Goal: Information Seeking & Learning: Learn about a topic

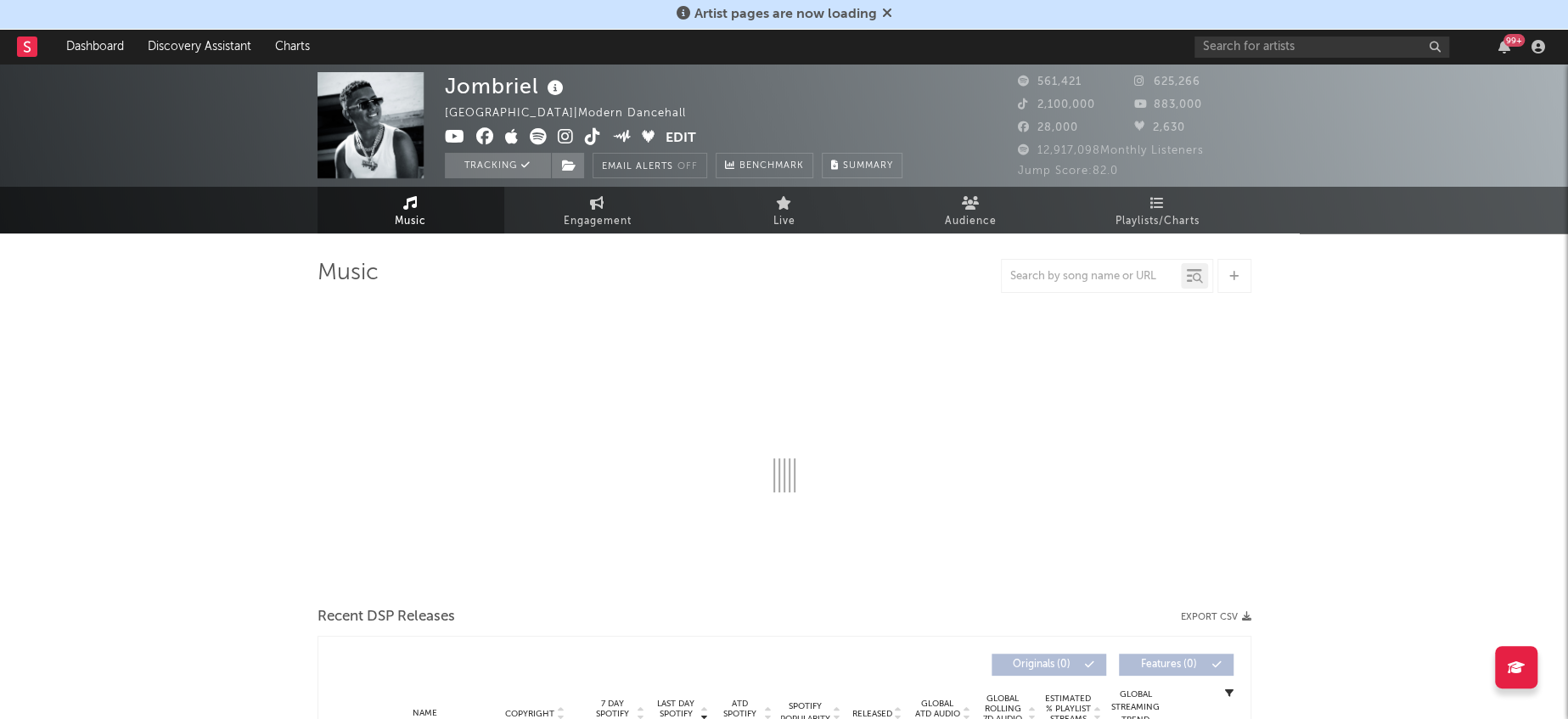
select select "6m"
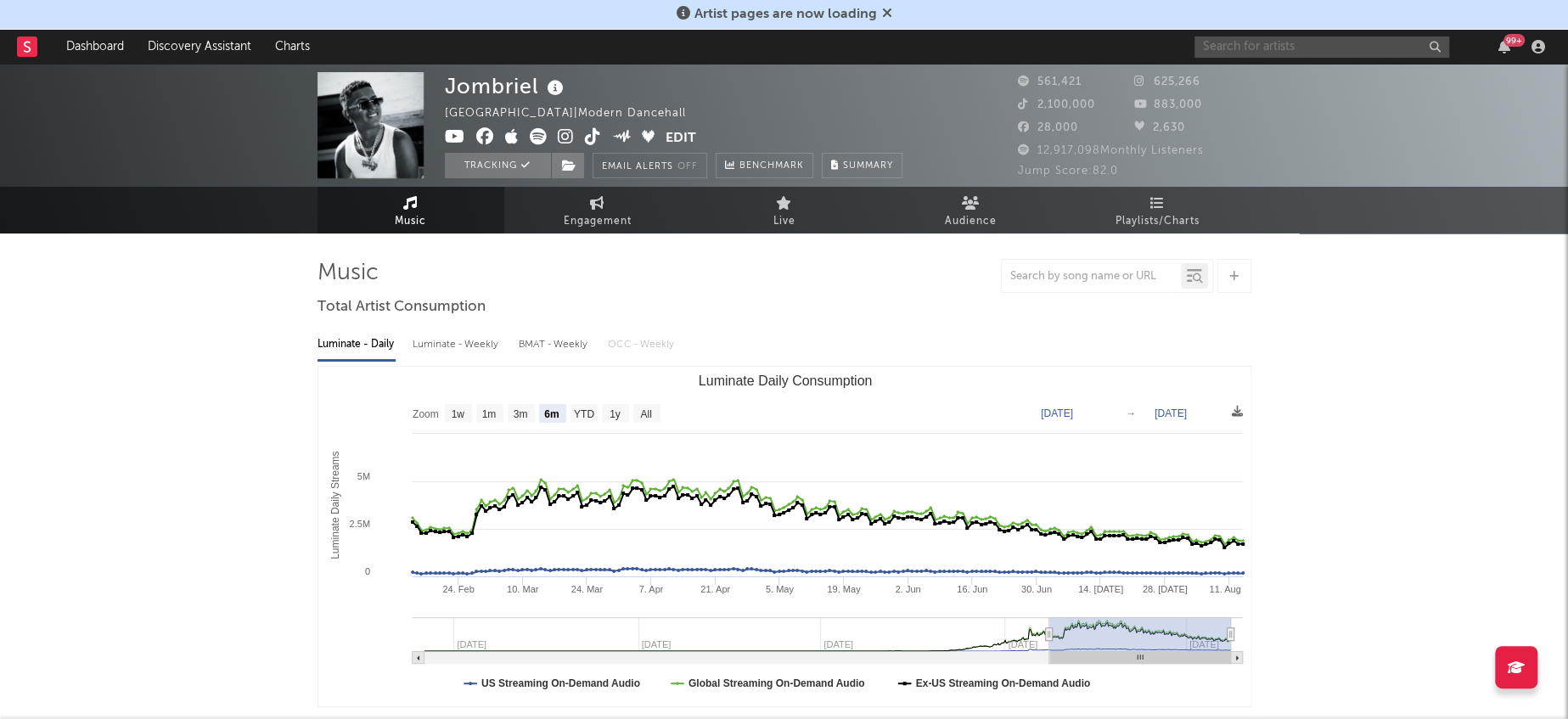
click at [1358, 40] on input "text" at bounding box center [1322, 47] width 255 height 21
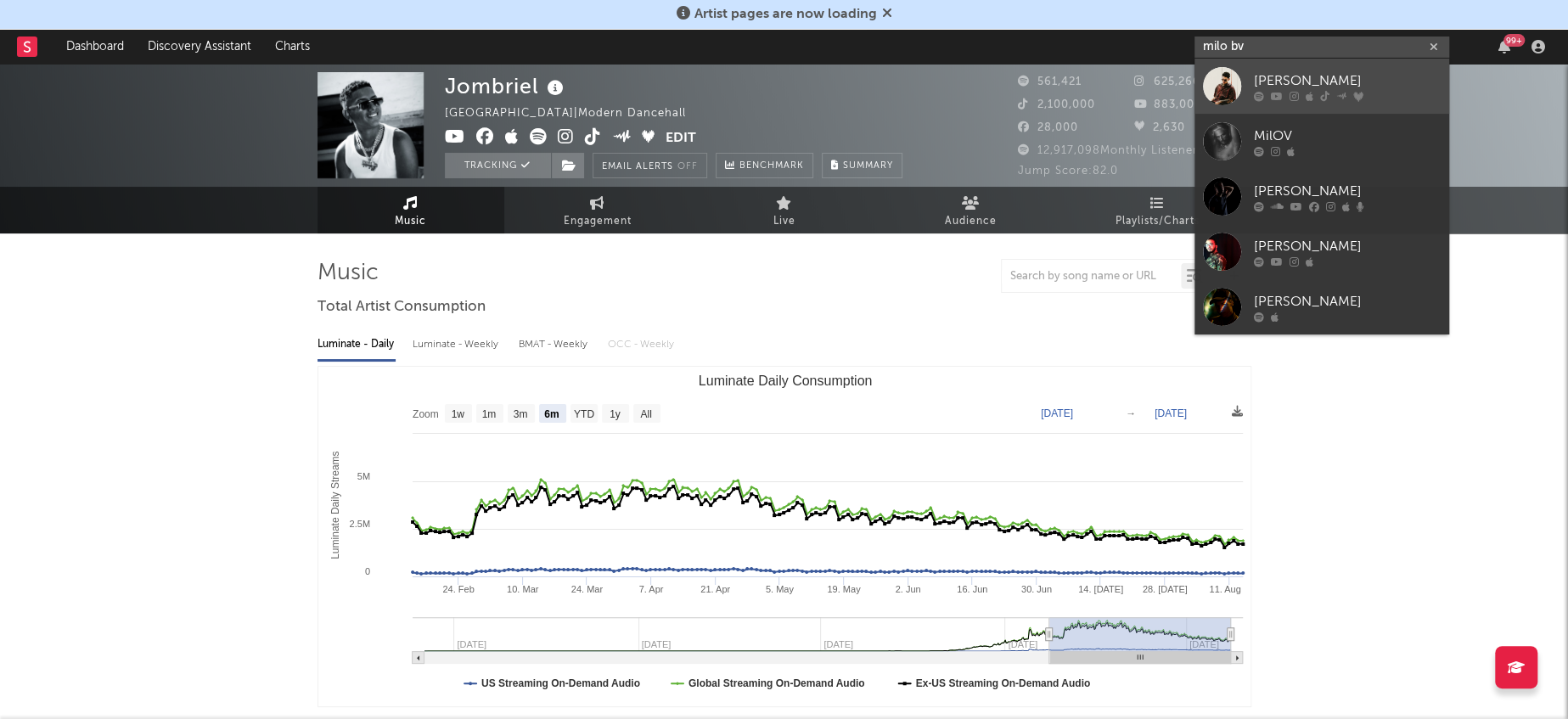
type input "milo bv"
click at [1231, 83] on div at bounding box center [1223, 87] width 39 height 39
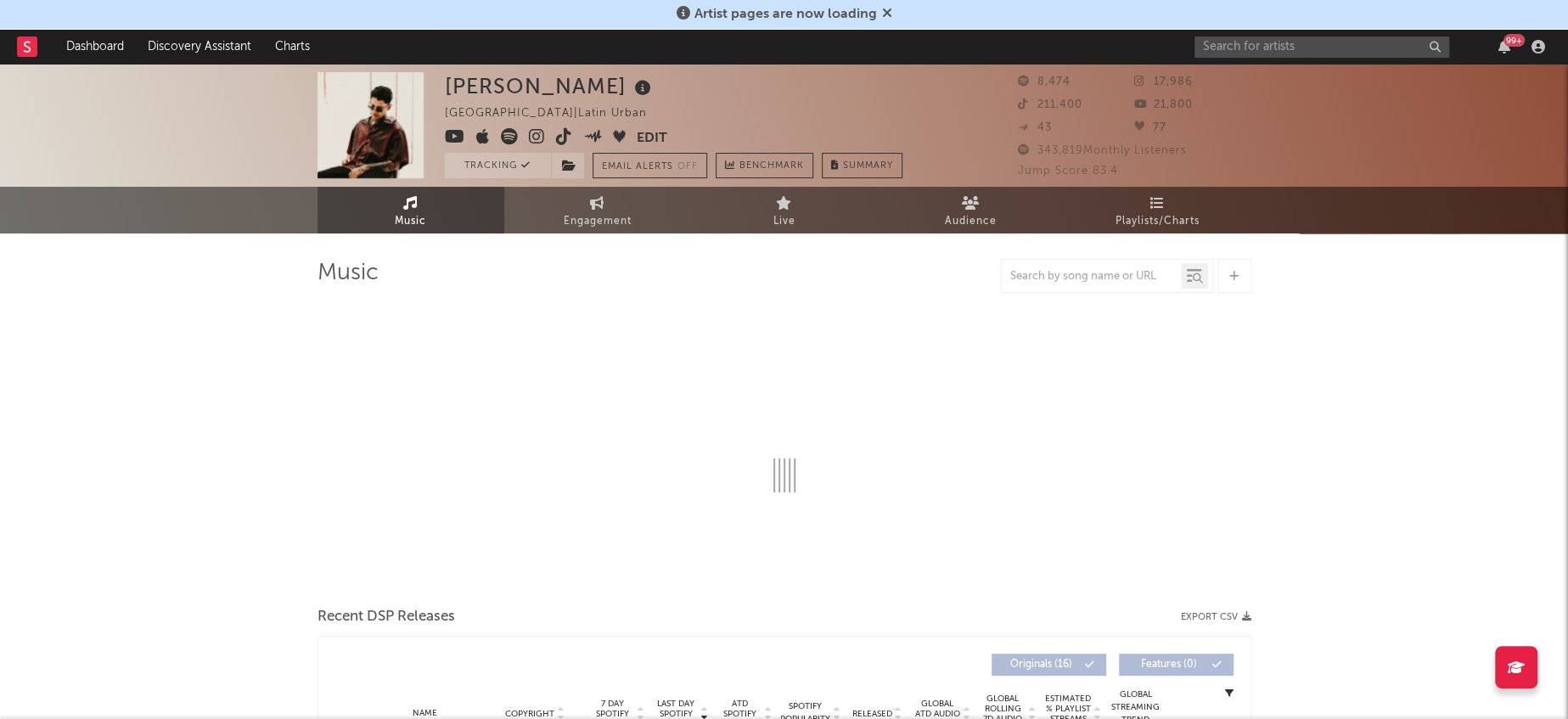
select select "6m"
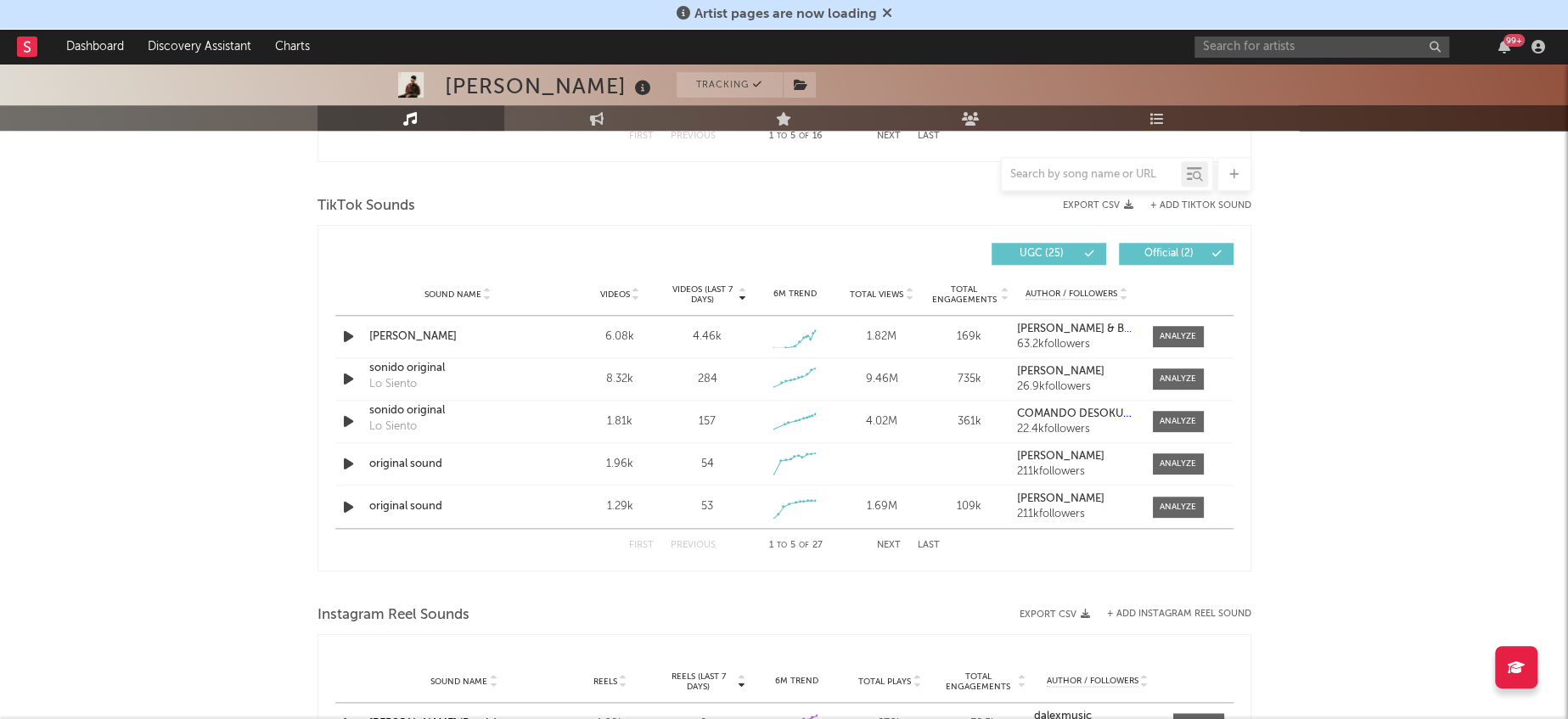
scroll to position [1107, 0]
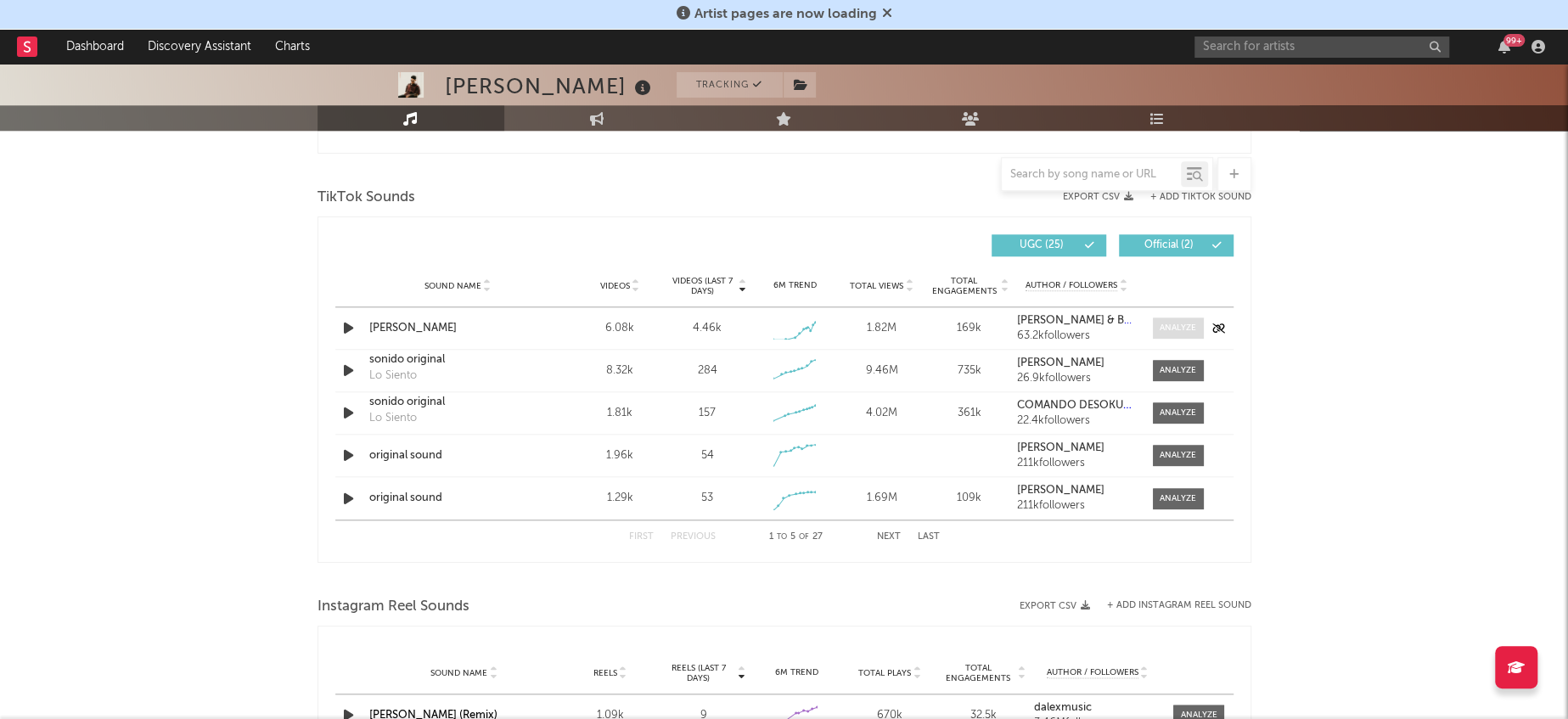
click at [1182, 328] on div at bounding box center [1178, 328] width 37 height 13
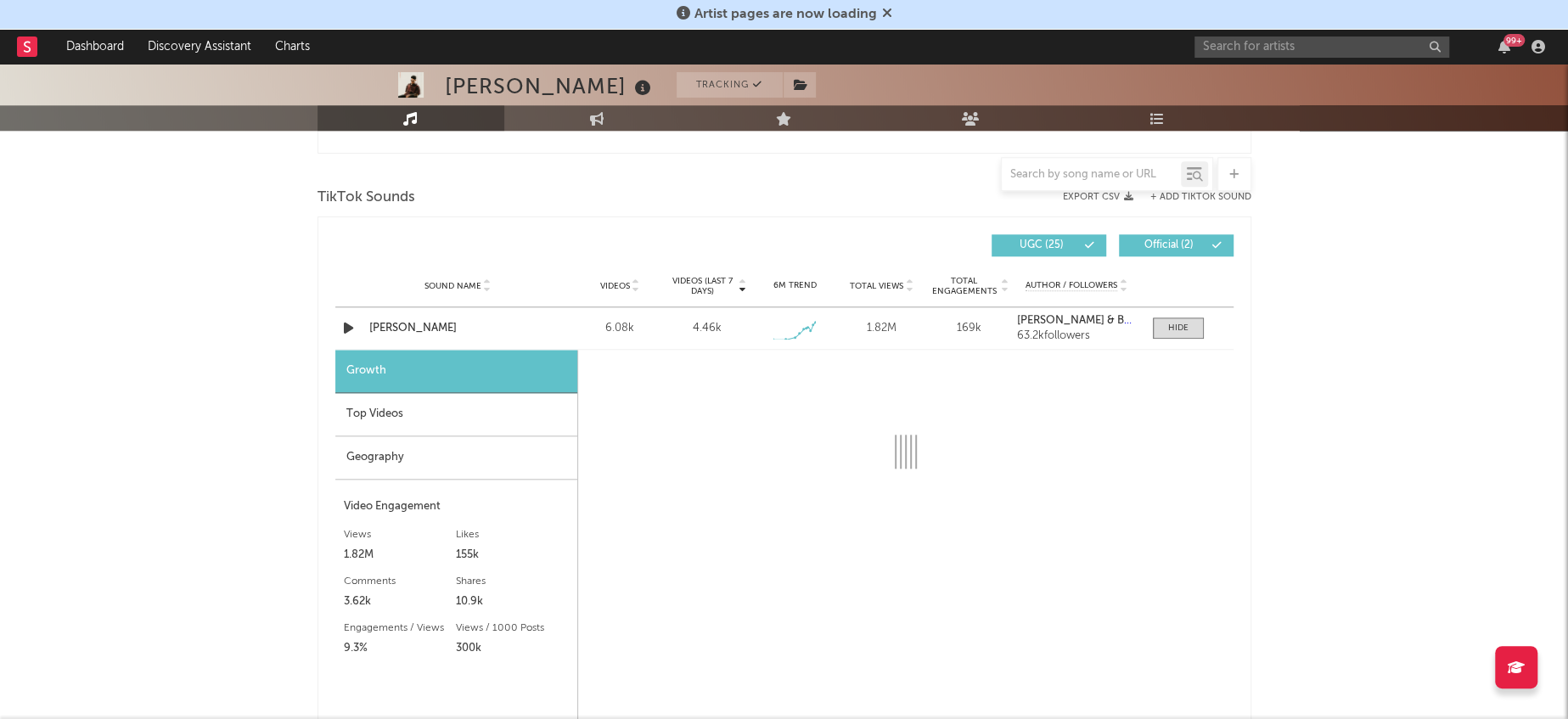
select select "1w"
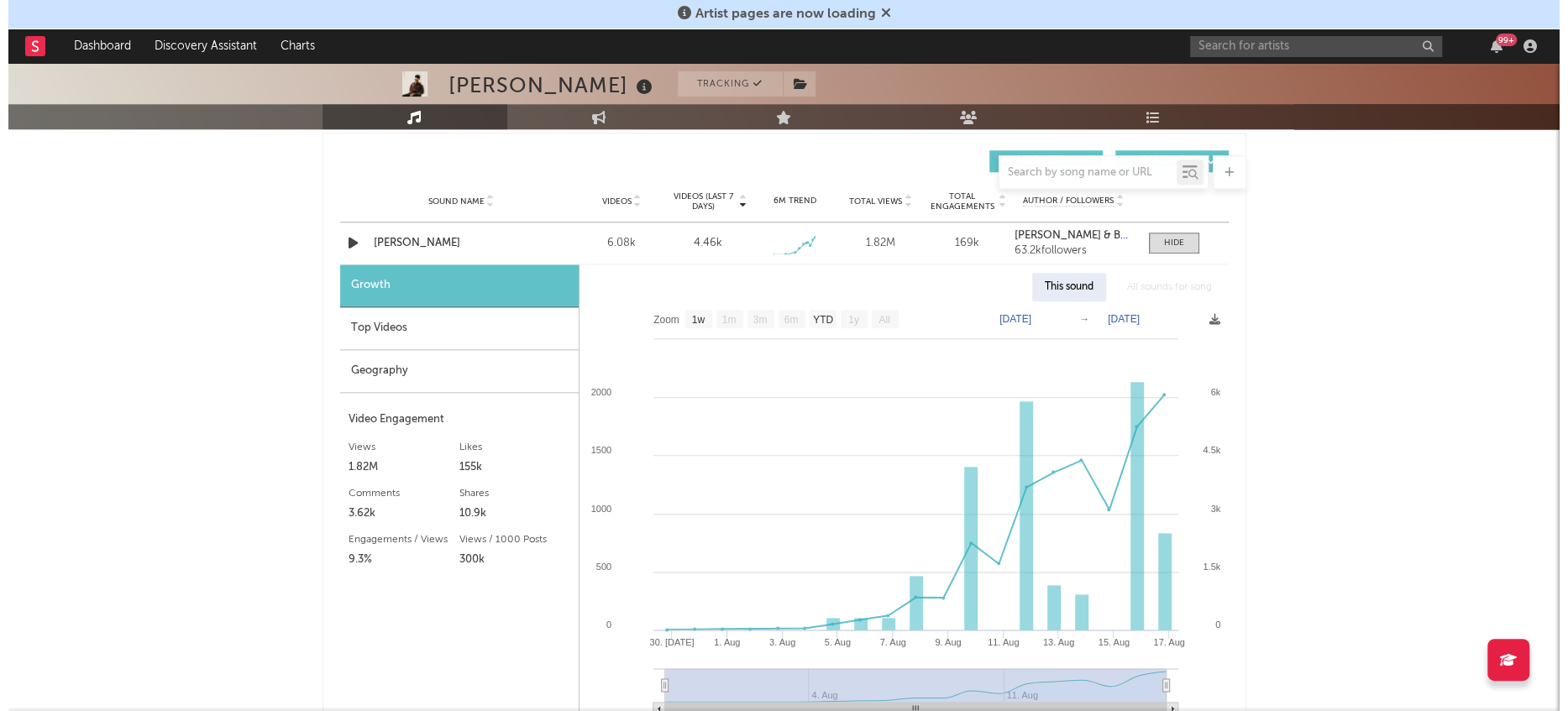
scroll to position [1196, 0]
